Goal: Find specific page/section: Find specific page/section

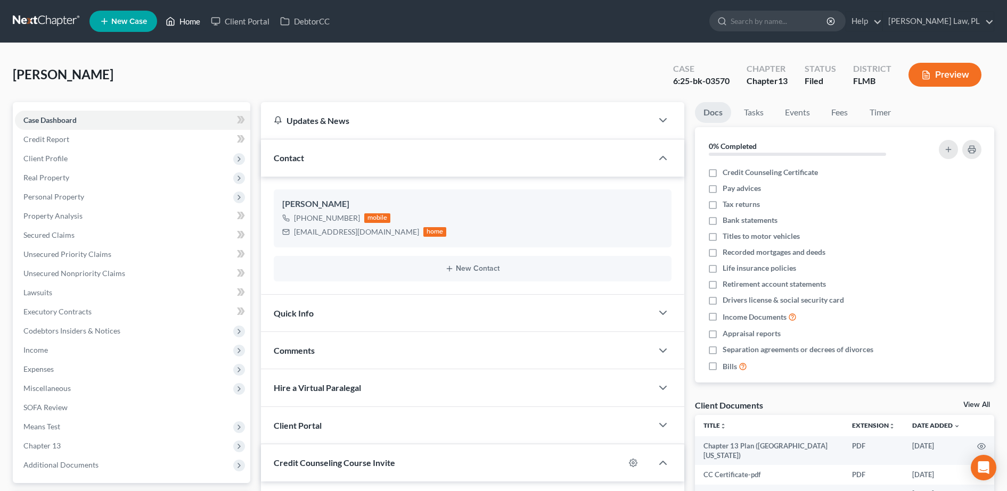
click at [184, 15] on link "Home" at bounding box center [182, 21] width 45 height 19
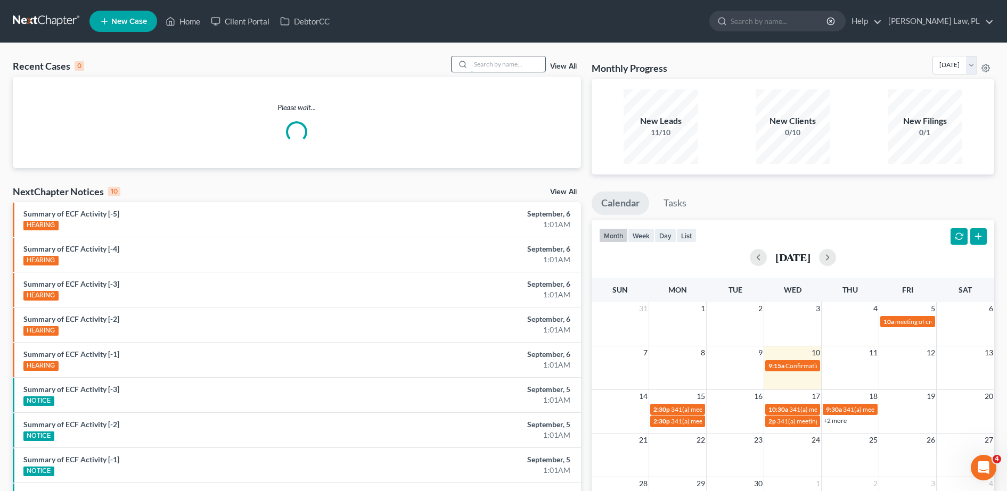
click at [499, 69] on input "search" at bounding box center [508, 63] width 75 height 15
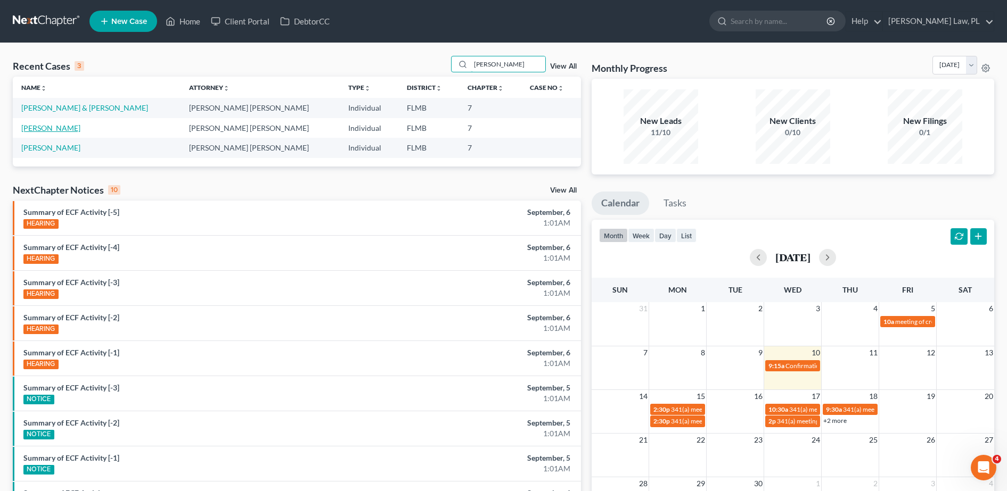
type input "[PERSON_NAME]"
click at [52, 124] on link "[PERSON_NAME]" at bounding box center [50, 128] width 59 height 9
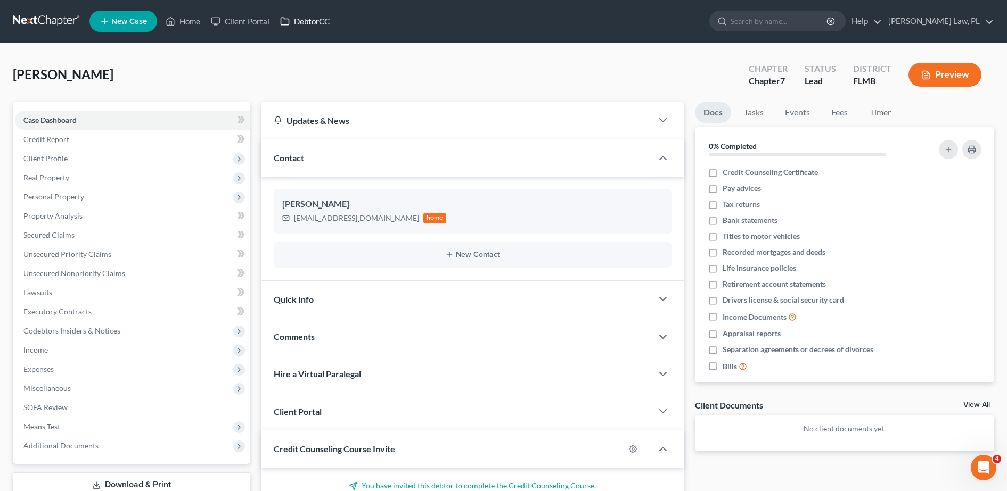
click at [291, 24] on link "DebtorCC" at bounding box center [305, 21] width 60 height 19
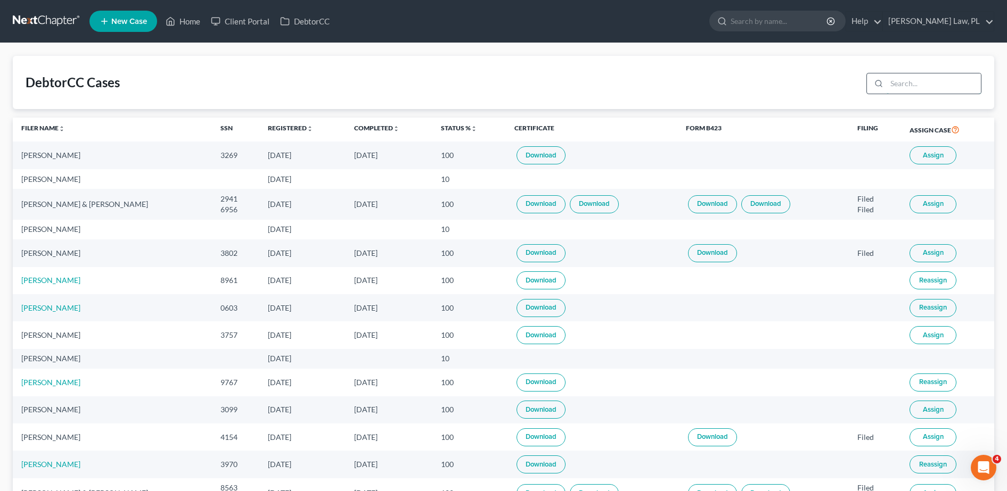
click at [938, 78] on input "search" at bounding box center [933, 83] width 94 height 20
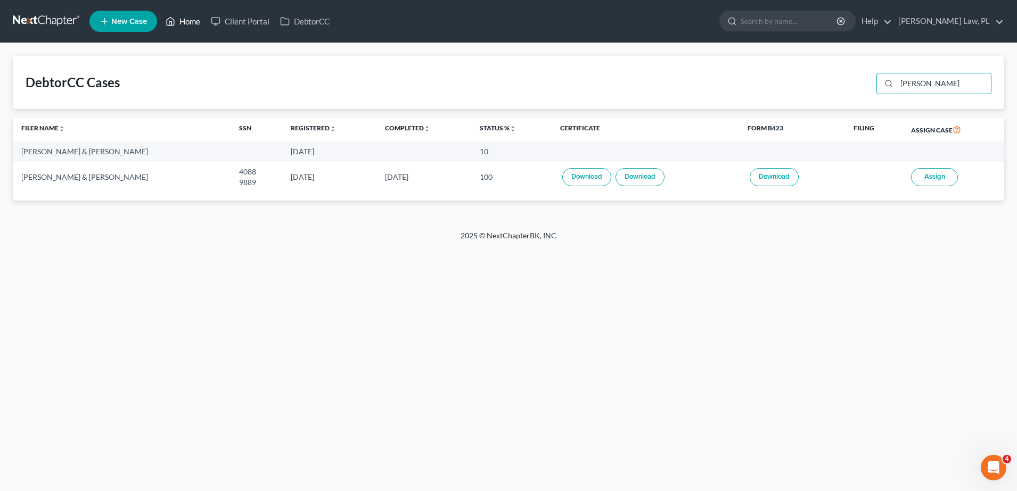
type input "[PERSON_NAME]"
click at [177, 19] on link "Home" at bounding box center [182, 21] width 45 height 19
